Goal: Navigation & Orientation: Find specific page/section

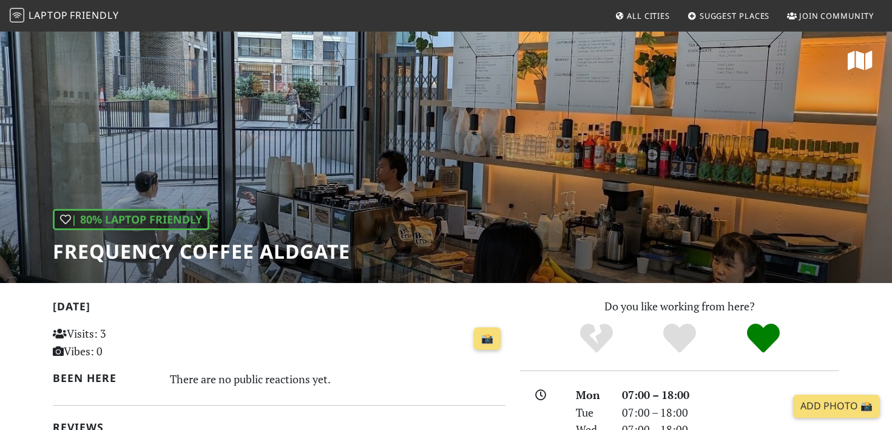
click at [90, 16] on span "Friendly" at bounding box center [94, 14] width 49 height 13
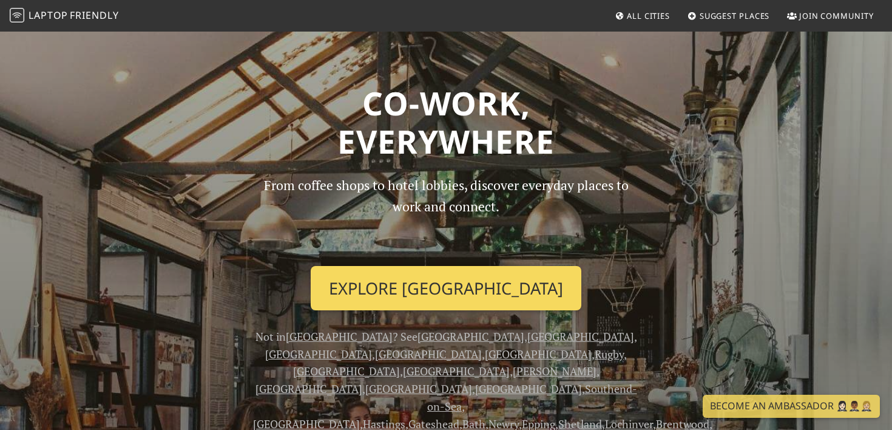
click at [405, 293] on link "Explore London" at bounding box center [446, 288] width 271 height 45
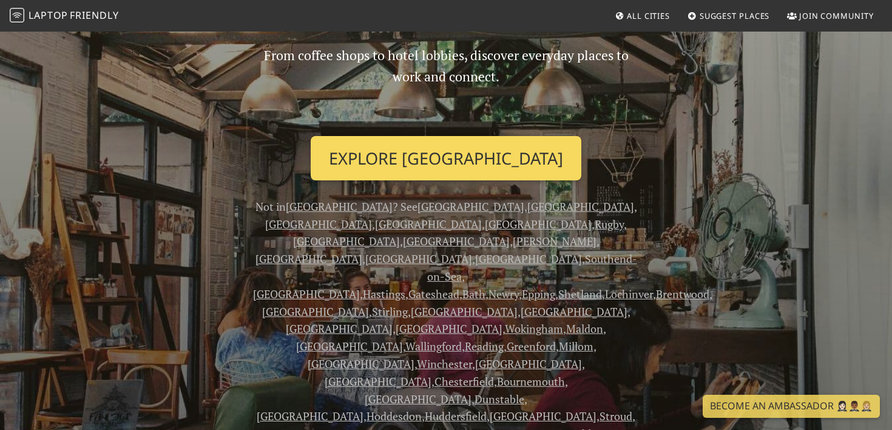
scroll to position [149, 0]
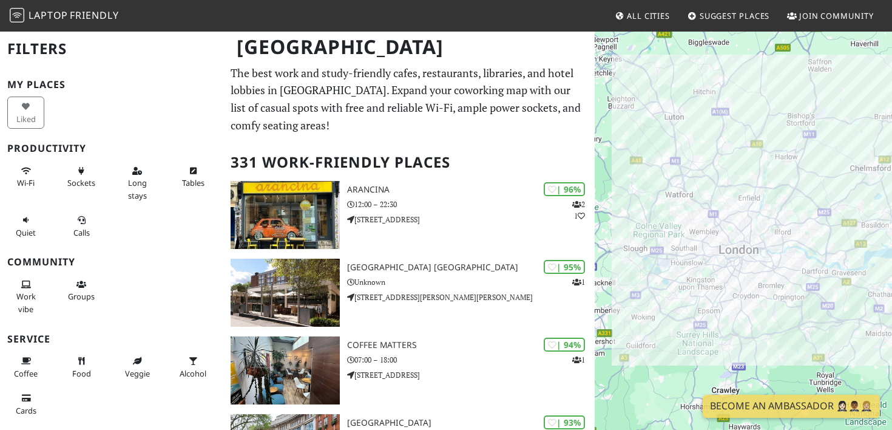
scroll to position [33, 0]
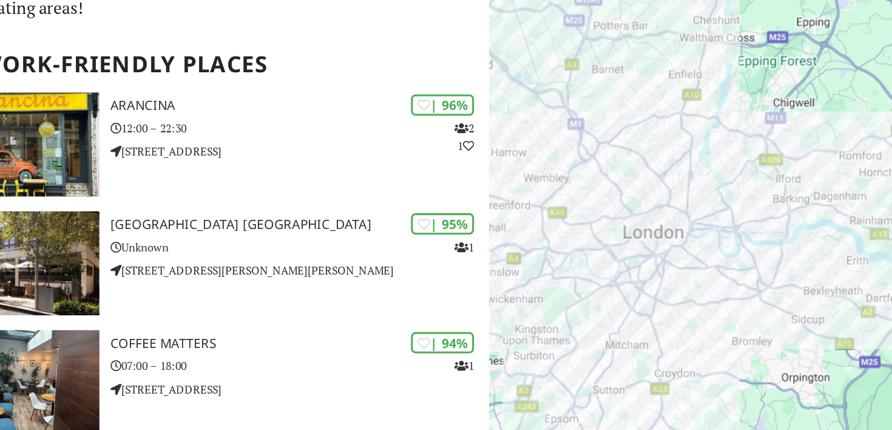
drag, startPoint x: 754, startPoint y: 272, endPoint x: 622, endPoint y: 268, distance: 132.4
click at [622, 268] on div at bounding box center [743, 245] width 297 height 430
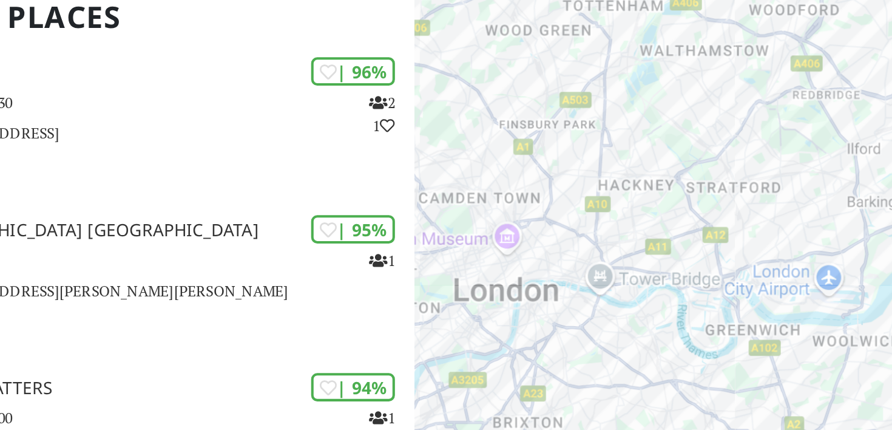
drag, startPoint x: 690, startPoint y: 261, endPoint x: 694, endPoint y: 280, distance: 19.3
click at [694, 280] on div at bounding box center [743, 245] width 297 height 430
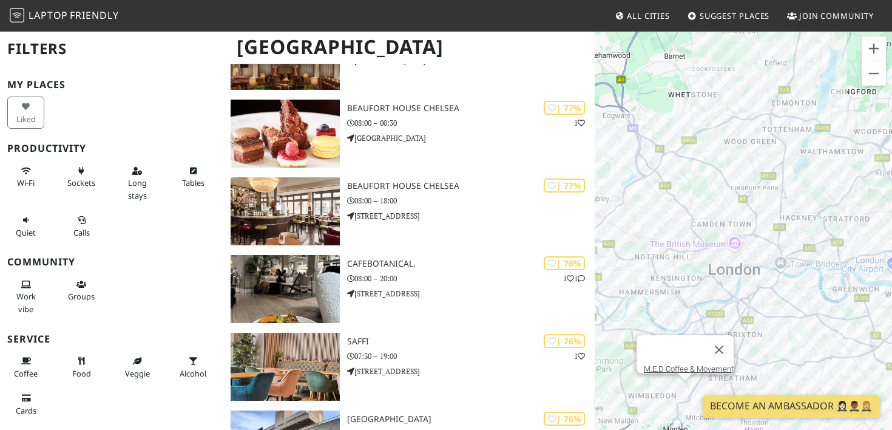
scroll to position [6508, 0]
